Goal: Task Accomplishment & Management: Use online tool/utility

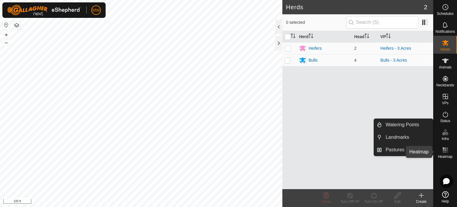
click at [445, 149] on rect at bounding box center [445, 147] width 1 height 1
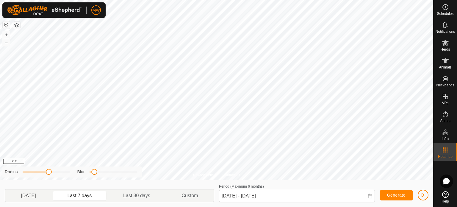
click at [32, 200] on p-togglebutton "[DATE]" at bounding box center [28, 195] width 47 height 13
type input "[DATE] - [DATE]"
click at [169, 169] on div "Privacy Policy Contact Us 4AH 2274884805 Heifers Heifers - 3 Acres + – ⇧ i 50 f…" at bounding box center [217, 103] width 434 height 207
click at [163, 177] on div "Privacy Policy Contact Us 4AH 2274884805 Heifers Heifers - 3 Acres + – ⇧ i 50 f…" at bounding box center [217, 103] width 434 height 207
click at [426, 195] on button "button" at bounding box center [423, 195] width 11 height 11
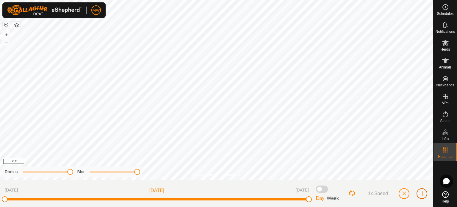
click at [425, 197] on button "button" at bounding box center [422, 193] width 11 height 11
click at [324, 191] on span at bounding box center [322, 189] width 12 height 7
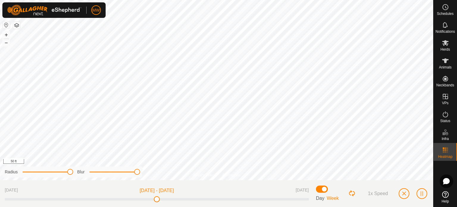
click at [324, 191] on span at bounding box center [322, 189] width 12 height 7
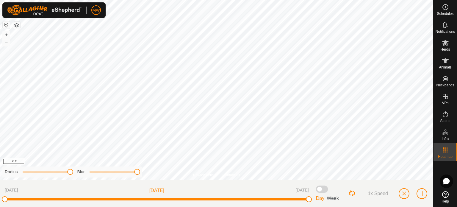
click at [324, 191] on span at bounding box center [322, 189] width 12 height 7
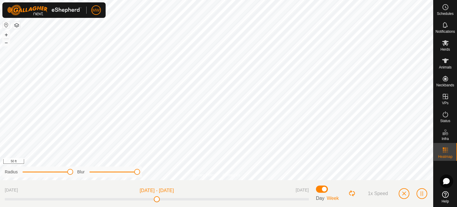
click at [324, 191] on span at bounding box center [322, 189] width 12 height 7
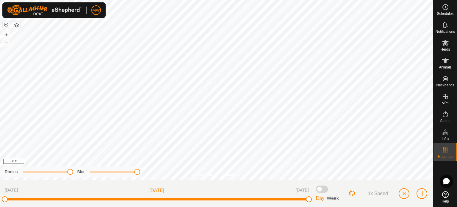
click at [334, 200] on span "Week" at bounding box center [333, 198] width 12 height 5
click at [331, 197] on span "Week" at bounding box center [333, 198] width 12 height 5
click at [320, 184] on div "[DATE] [DATE] [DATE] Day Week 1x Speed" at bounding box center [217, 193] width 434 height 27
click at [320, 186] on span at bounding box center [322, 189] width 12 height 7
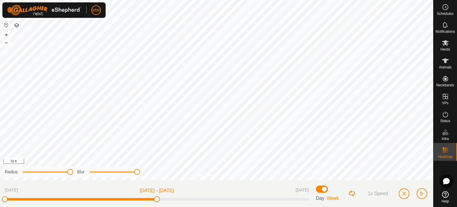
drag, startPoint x: 159, startPoint y: 198, endPoint x: 0, endPoint y: 196, distance: 158.7
click at [0, 196] on div "[DATE] Aug 16, 2025 - [DATE] [DATE] Day Week 1x Speed" at bounding box center [217, 193] width 434 height 27
drag, startPoint x: 158, startPoint y: 200, endPoint x: 347, endPoint y: 202, distance: 189.7
click at [347, 202] on div "[DATE] Aug 16, 2025 - [DATE] [DATE] Day Week 1x Speed" at bounding box center [217, 193] width 434 height 27
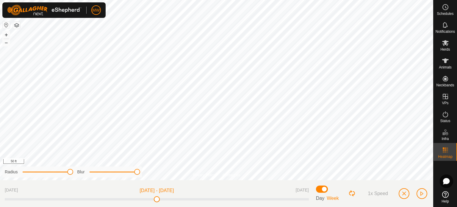
drag, startPoint x: 155, startPoint y: 198, endPoint x: 424, endPoint y: 212, distance: 268.6
click at [424, 207] on html "MW Schedules Notifications Herds Animals Neckbands VPs Status Infra Heatmap Hel…" at bounding box center [228, 103] width 457 height 207
click at [407, 196] on button "button" at bounding box center [404, 193] width 11 height 11
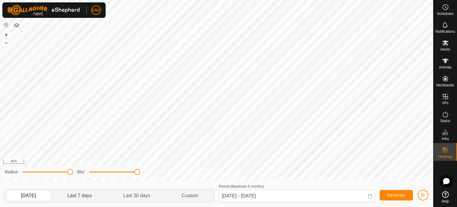
click at [85, 191] on p-togglebutton "Last 7 days" at bounding box center [80, 195] width 56 height 13
click at [141, 197] on p-togglebutton "Last 30 days" at bounding box center [137, 195] width 58 height 13
type input "[DATE] - [DATE]"
click at [425, 194] on span "button" at bounding box center [423, 195] width 5 height 5
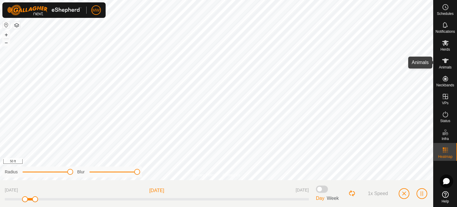
click at [440, 59] on div "Animals" at bounding box center [446, 63] width 24 height 18
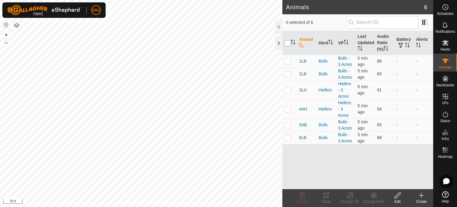
click at [288, 43] on input "checkbox" at bounding box center [288, 43] width 6 height 6
checkbox input "true"
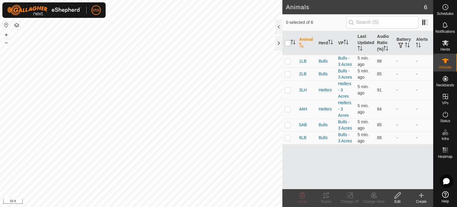
checkbox input "true"
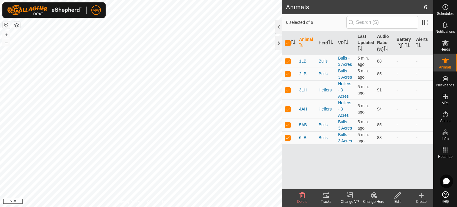
click at [327, 191] on div "Tracks" at bounding box center [326, 198] width 24 height 18
